Goal: Task Accomplishment & Management: Manage account settings

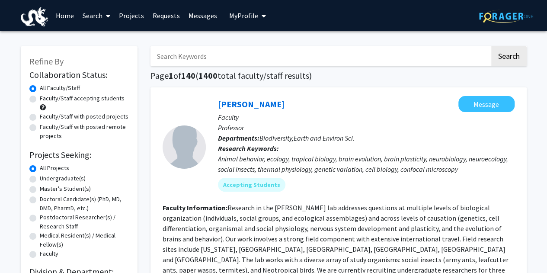
click at [128, 19] on link "Projects" at bounding box center [132, 15] width 34 height 30
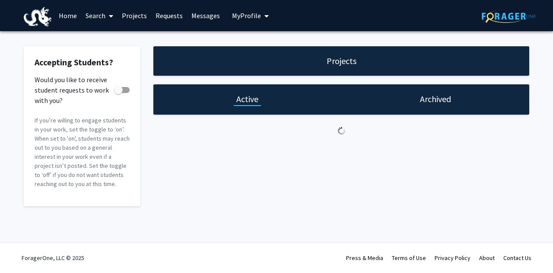
checkbox input "true"
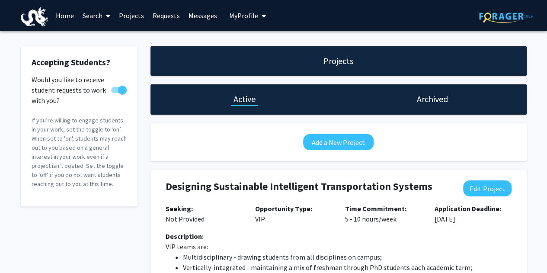
click at [158, 14] on link "Requests" at bounding box center [166, 15] width 36 height 30
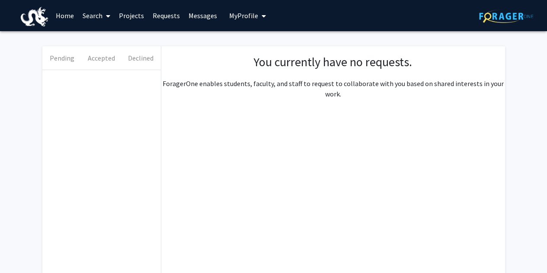
click at [60, 64] on button "Pending" at bounding box center [61, 57] width 39 height 23
